Goal: Transaction & Acquisition: Obtain resource

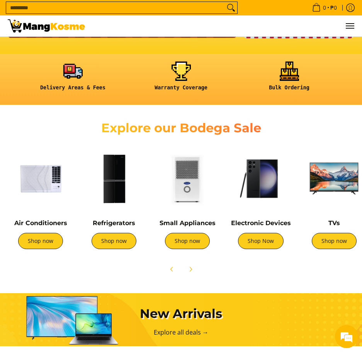
scroll to position [193, 0]
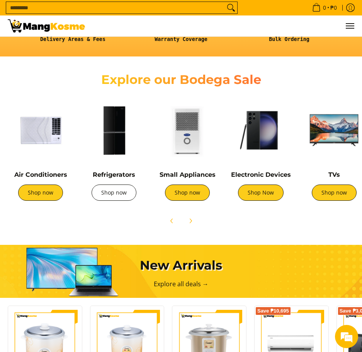
click at [127, 196] on link "Shop now" at bounding box center [114, 192] width 45 height 16
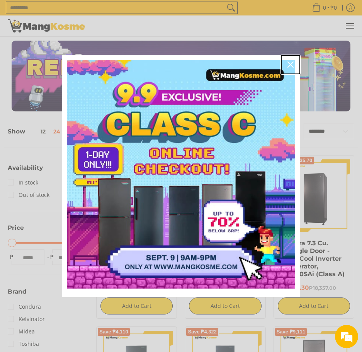
click at [292, 64] on icon "close icon" at bounding box center [291, 64] width 6 height 6
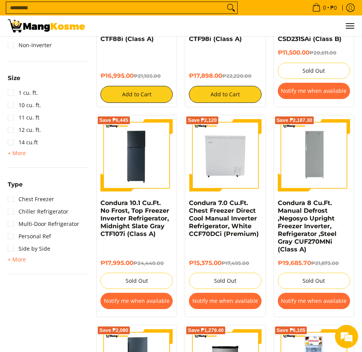
scroll to position [425, 0]
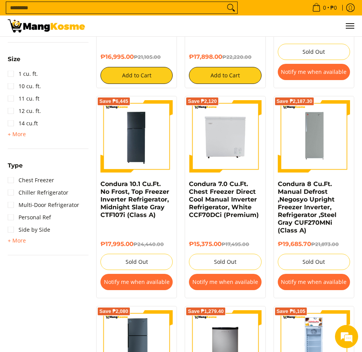
click at [155, 286] on button "Notify me when available" at bounding box center [137, 282] width 72 height 16
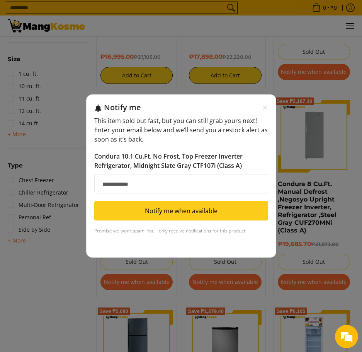
click at [212, 186] on input "Email address" at bounding box center [181, 183] width 174 height 19
type input "**********"
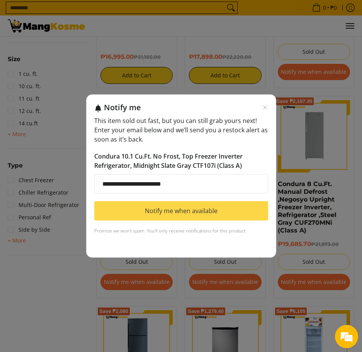
click at [205, 213] on button "Notify me when available" at bounding box center [181, 210] width 174 height 19
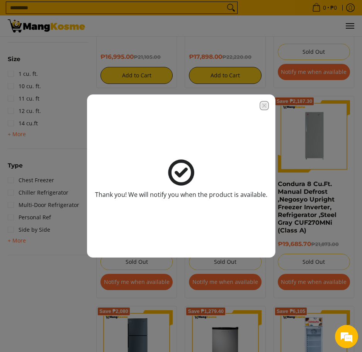
click at [265, 106] on icon "Close modal" at bounding box center [264, 105] width 6 height 6
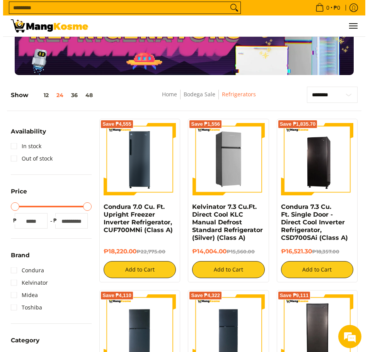
scroll to position [0, 0]
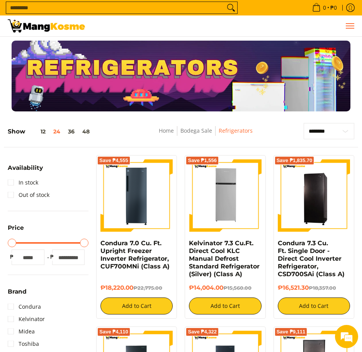
click at [347, 26] on span "Menu" at bounding box center [349, 26] width 9 height 0
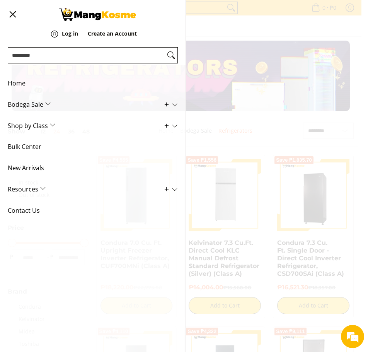
click at [28, 212] on span "Contact Us" at bounding box center [87, 210] width 159 height 21
